Goal: Task Accomplishment & Management: Manage account settings

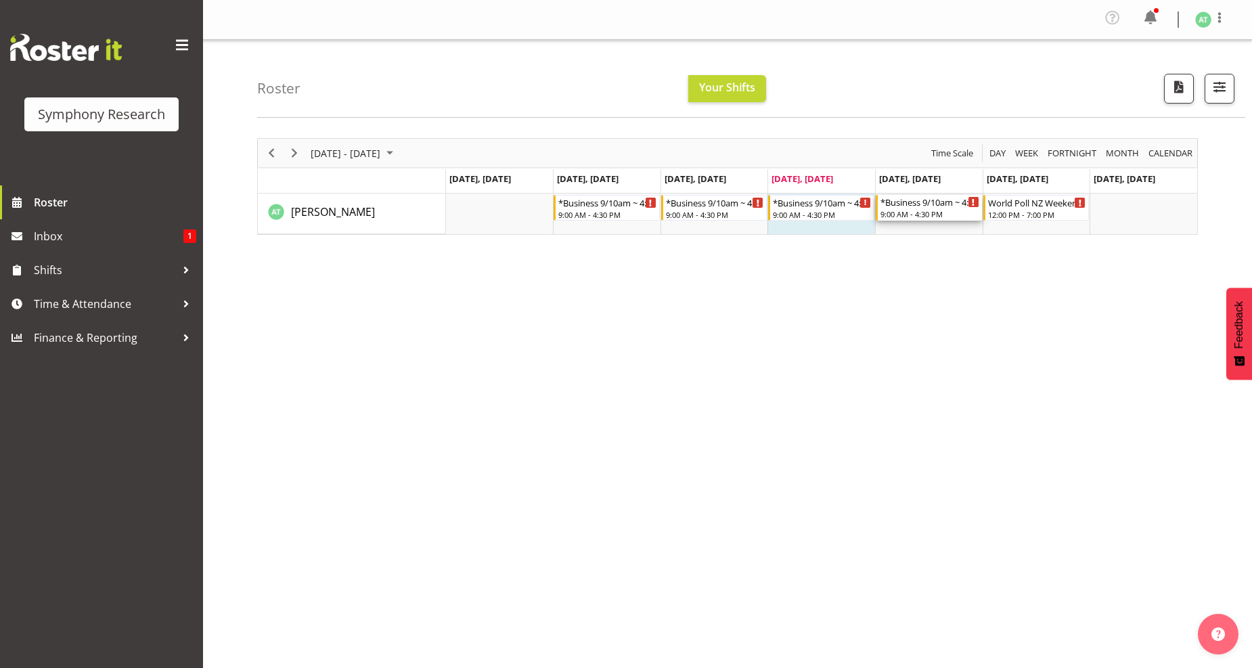
click at [905, 206] on div "*Business 9/10am ~ 4:30pm" at bounding box center [929, 202] width 99 height 14
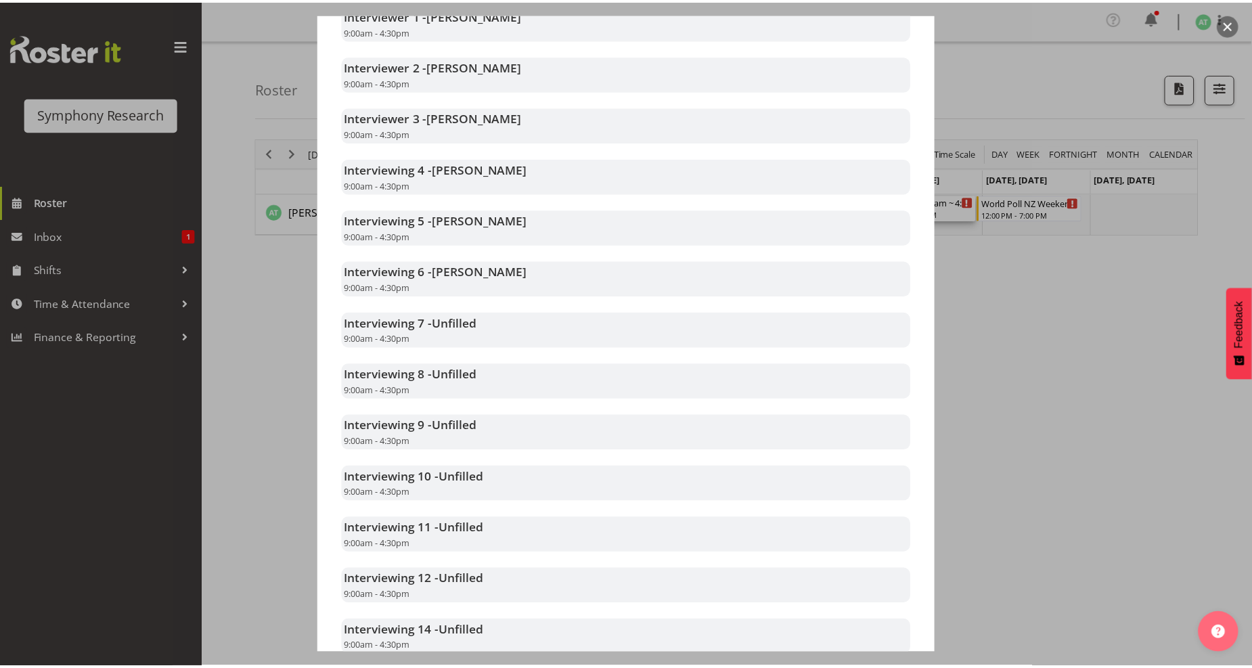
scroll to position [514, 0]
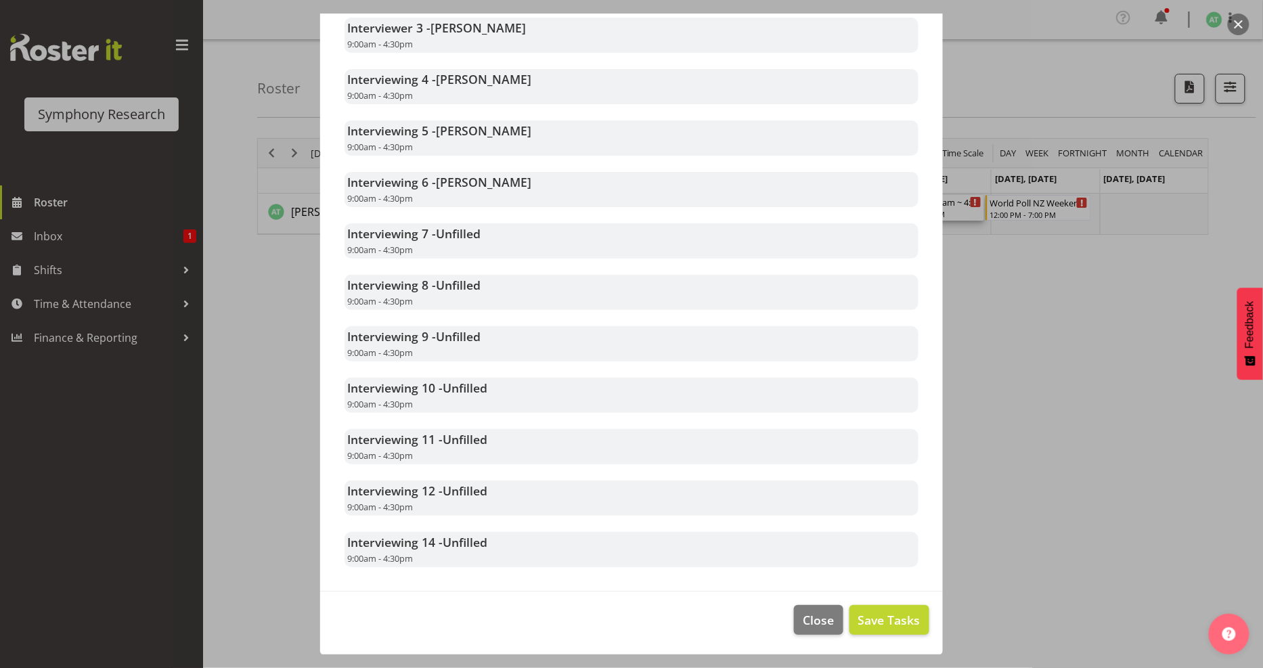
click at [1029, 346] on div at bounding box center [631, 334] width 1263 height 668
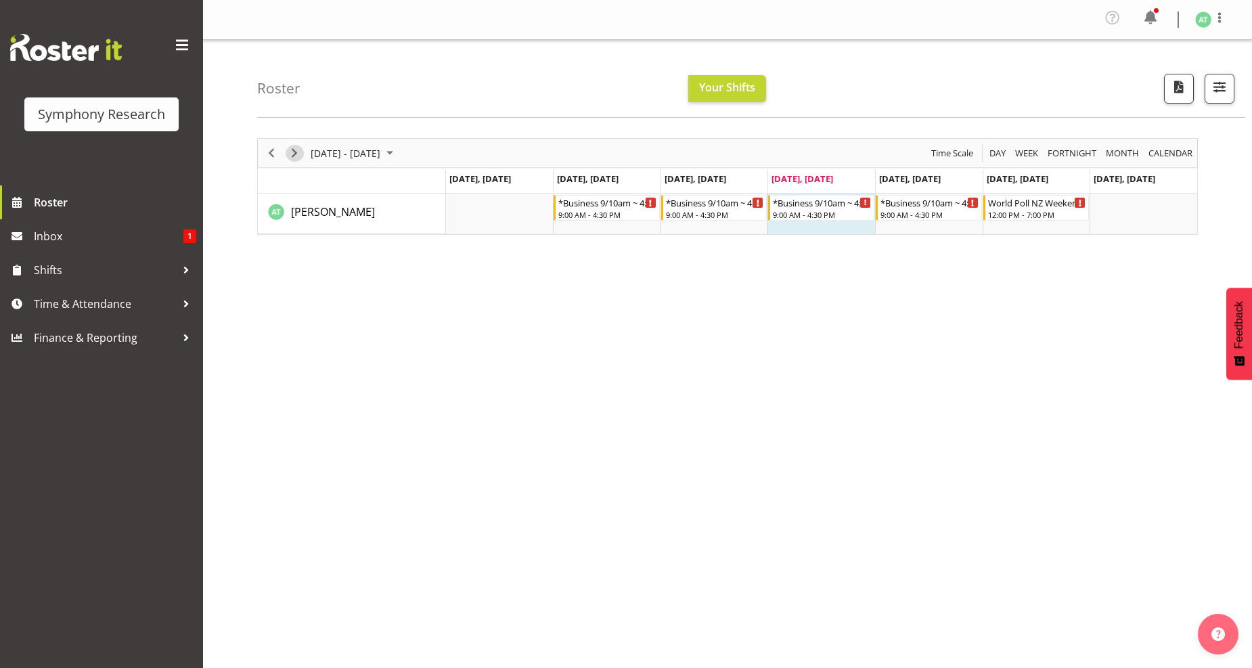
click at [292, 150] on span "Next" at bounding box center [294, 153] width 16 height 17
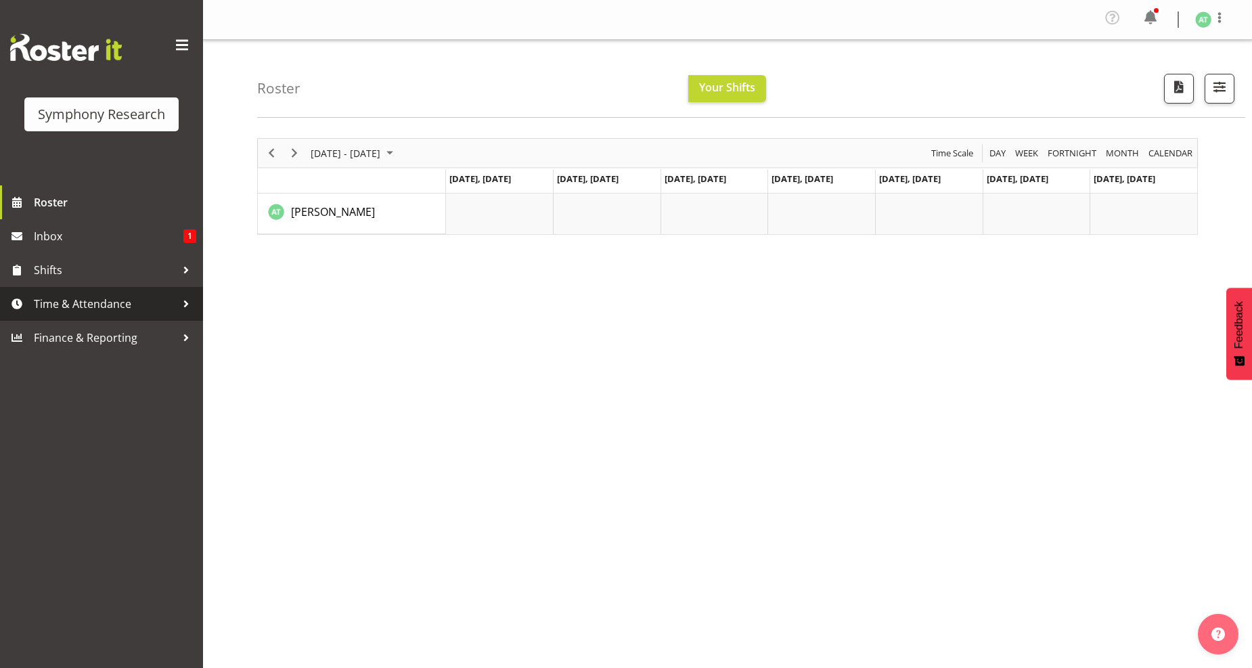
click at [86, 301] on span "Time & Attendance" at bounding box center [105, 304] width 142 height 20
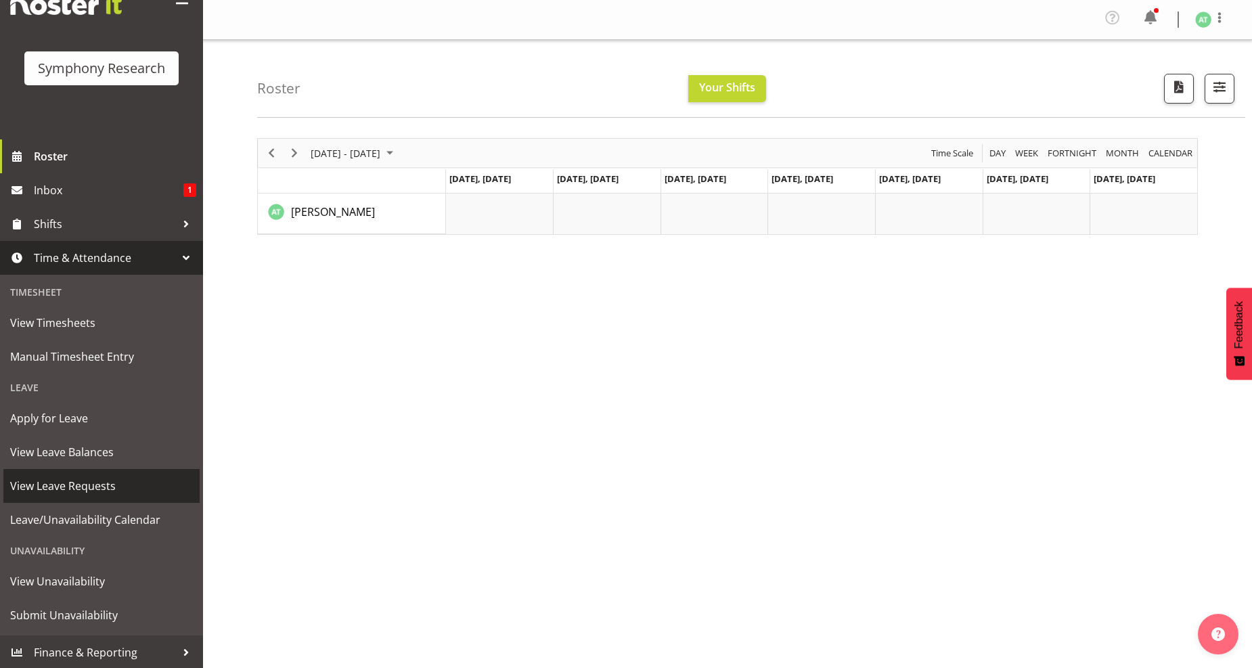
scroll to position [1, 0]
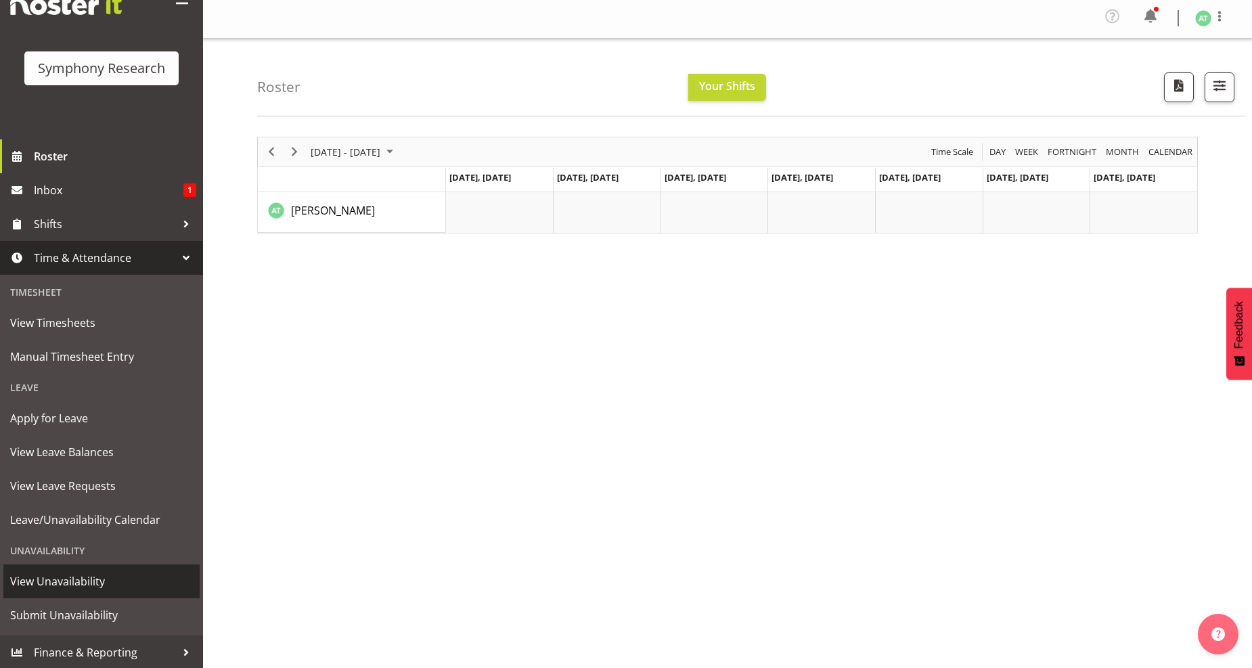
click at [81, 577] on span "View Unavailability" at bounding box center [101, 581] width 183 height 20
